Goal: Information Seeking & Learning: Find specific page/section

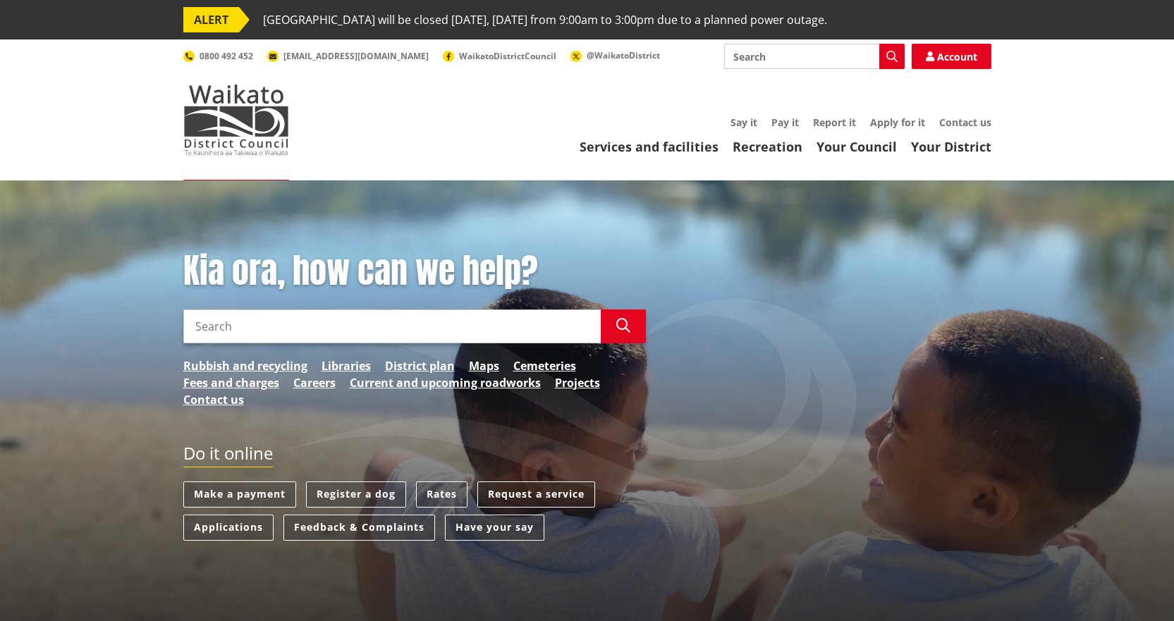
click at [254, 337] on input "Search" at bounding box center [391, 327] width 417 height 34
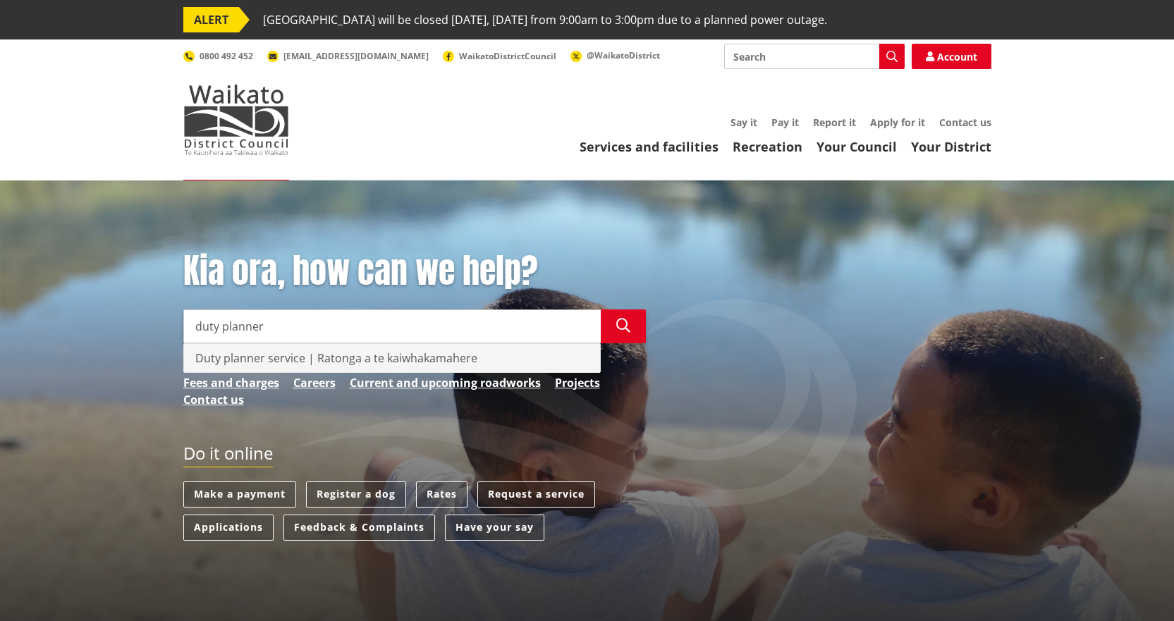
type input "duty planner"
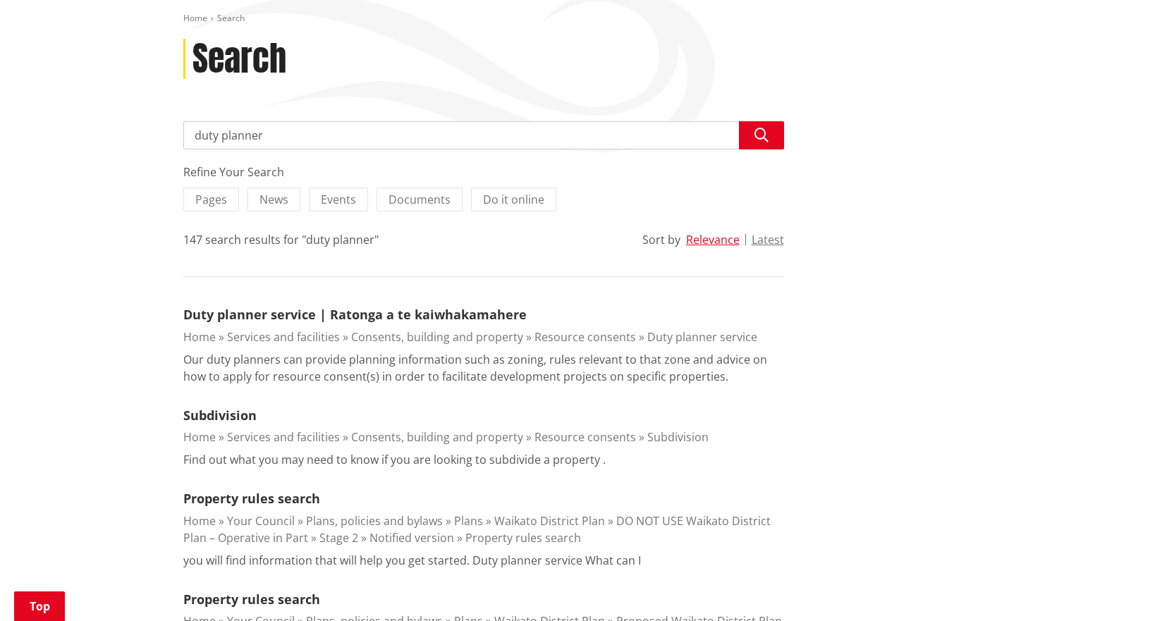
scroll to position [212, 0]
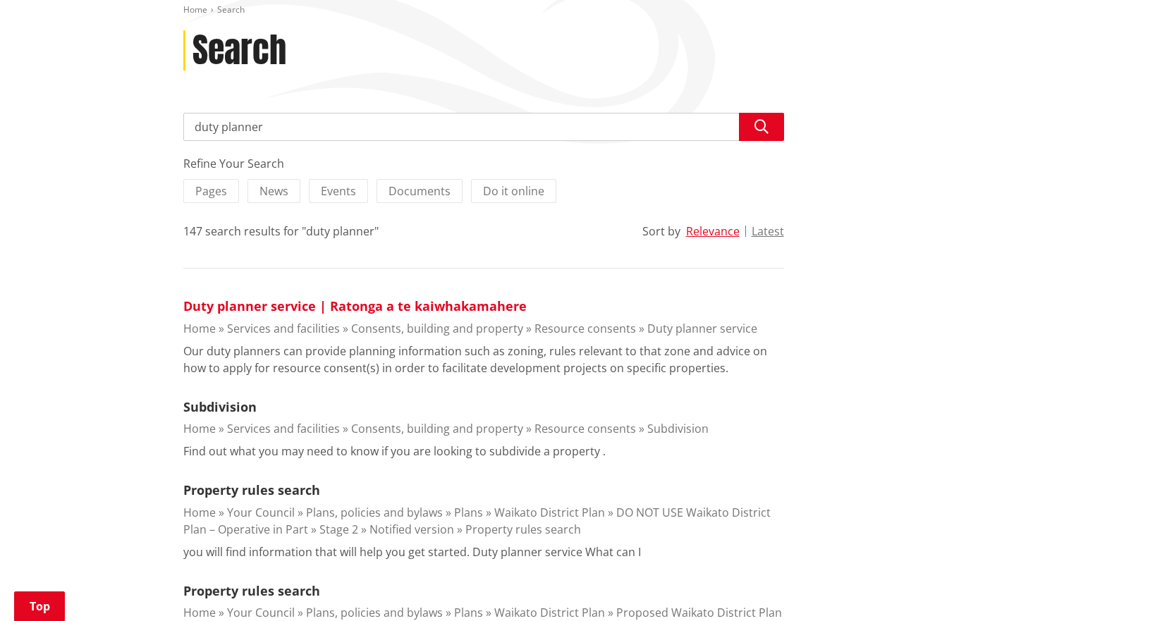
click at [269, 304] on link "Duty planner service | Ratonga a te kaiwhakamahere" at bounding box center [354, 306] width 343 height 17
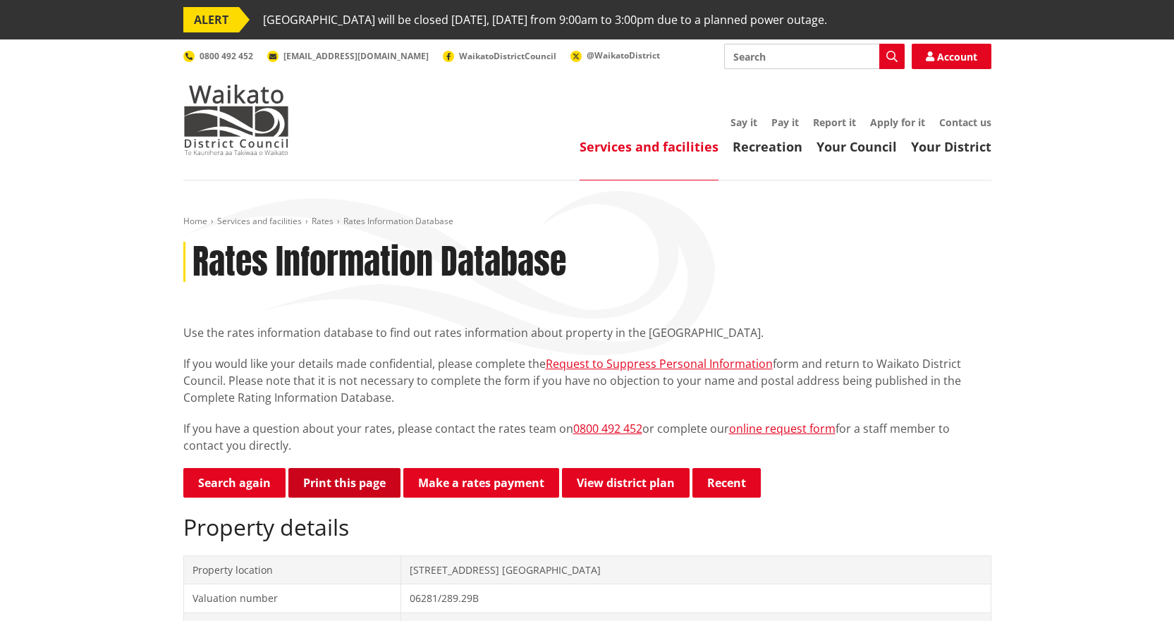
click at [343, 488] on button "Print this page" at bounding box center [344, 483] width 112 height 30
